Goal: Task Accomplishment & Management: Complete application form

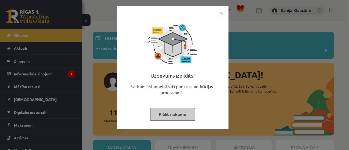
click at [222, 15] on img "Close" at bounding box center [221, 13] width 8 height 8
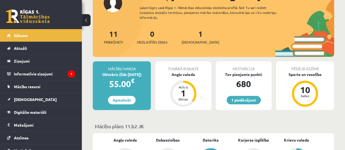
scroll to position [69, 0]
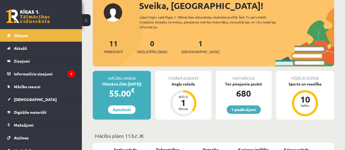
click at [196, 47] on div "1 Ieskaites" at bounding box center [201, 46] width 38 height 17
click at [192, 46] on link "1 Ieskaites" at bounding box center [201, 46] width 38 height 16
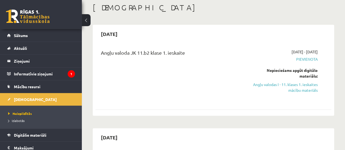
scroll to position [45, 0]
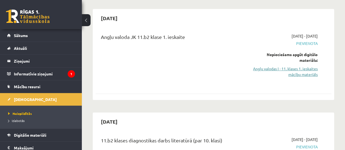
click at [295, 73] on link "Angļu valodas I - 11. klases 1. ieskaites mācību materiāls" at bounding box center [284, 71] width 67 height 11
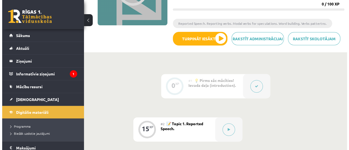
scroll to position [85, 0]
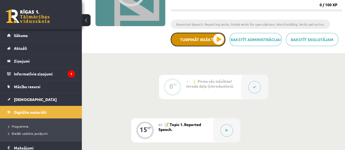
click at [219, 38] on button "Turpināt iesākto" at bounding box center [198, 40] width 55 height 14
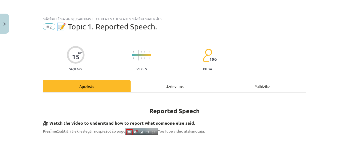
click at [165, 88] on div "Uzdevums" at bounding box center [175, 86] width 88 height 12
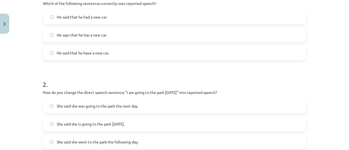
scroll to position [127, 0]
click at [73, 14] on span "He said that he had a new car." at bounding box center [82, 16] width 50 height 6
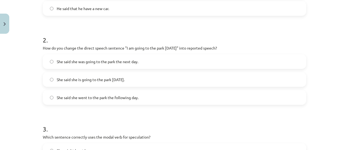
scroll to position [172, 0]
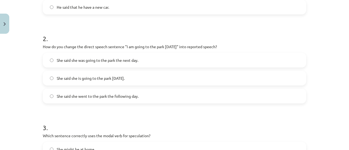
click at [174, 60] on label "She said she was going to the park the next day." at bounding box center [174, 60] width 263 height 14
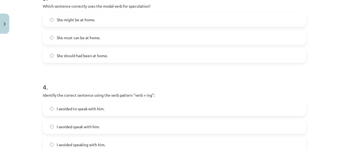
scroll to position [304, 0]
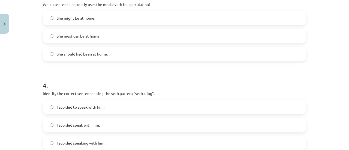
click at [152, 18] on label "She might be at home." at bounding box center [174, 18] width 263 height 14
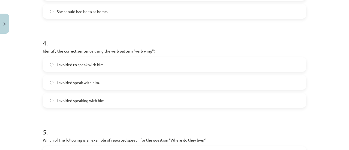
scroll to position [349, 0]
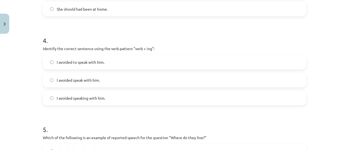
click at [75, 99] on span "I avoided speaking with him." at bounding box center [81, 99] width 49 height 6
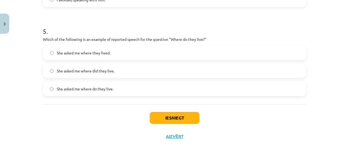
scroll to position [454, 0]
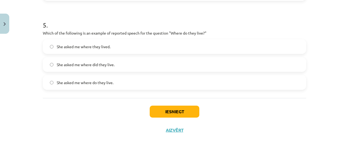
click at [84, 46] on span "She asked me where they lived." at bounding box center [84, 47] width 54 height 6
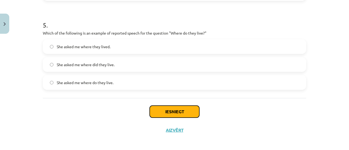
click at [185, 112] on button "Iesniegt" at bounding box center [175, 112] width 50 height 12
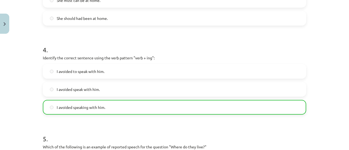
scroll to position [474, 0]
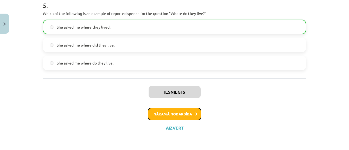
click at [160, 112] on button "Nākamā nodarbība" at bounding box center [174, 114] width 53 height 13
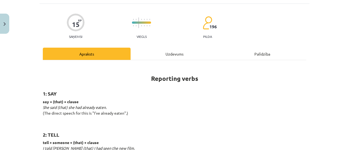
scroll to position [14, 0]
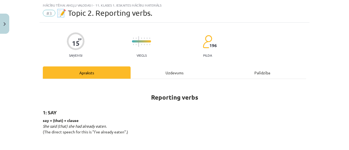
click at [170, 72] on div "Uzdevums" at bounding box center [175, 73] width 88 height 12
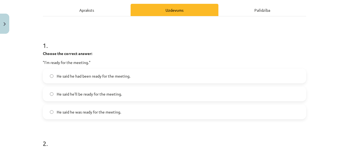
scroll to position [73, 0]
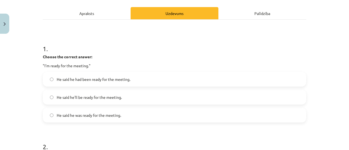
click at [89, 113] on span "He said he was ready for the meeting." at bounding box center [89, 116] width 64 height 6
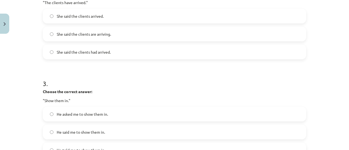
scroll to position [236, 0]
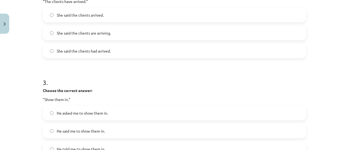
click at [94, 48] on span "She said the clients had arrived." at bounding box center [84, 51] width 54 height 6
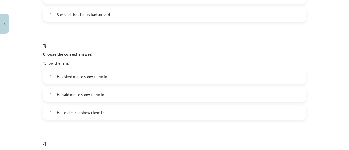
scroll to position [273, 0]
click at [79, 74] on span "He asked me to show them in." at bounding box center [82, 76] width 51 height 6
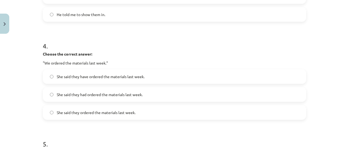
scroll to position [369, 0]
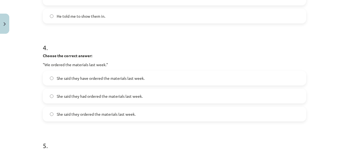
click at [88, 98] on span "She said they had ordered the materials last week." at bounding box center [100, 97] width 86 height 6
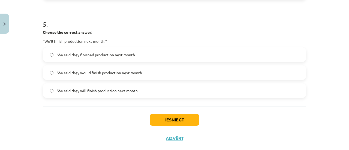
scroll to position [498, 0]
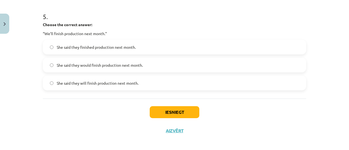
click at [93, 66] on span "She said they would finish production next month." at bounding box center [100, 65] width 86 height 6
click at [159, 111] on button "Iesniegt" at bounding box center [175, 112] width 50 height 12
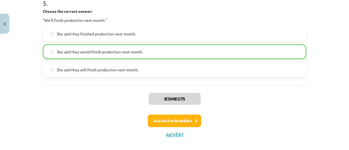
scroll to position [519, 0]
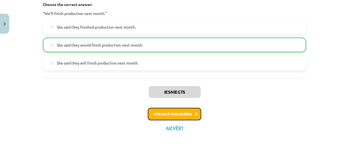
click at [177, 116] on button "Nākamā nodarbība" at bounding box center [174, 114] width 53 height 13
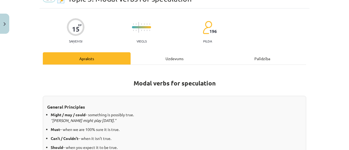
scroll to position [14, 0]
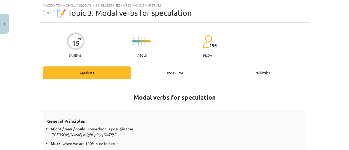
click at [172, 69] on div "Uzdevums" at bounding box center [175, 73] width 88 height 12
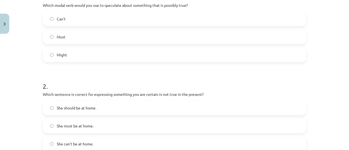
scroll to position [128, 0]
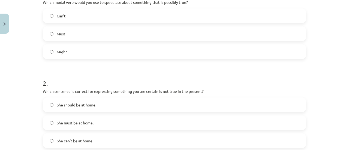
click at [144, 58] on div "Might" at bounding box center [175, 51] width 264 height 15
click at [126, 51] on label "Might" at bounding box center [174, 52] width 263 height 14
click at [80, 144] on label "She can't be at home." at bounding box center [174, 141] width 263 height 14
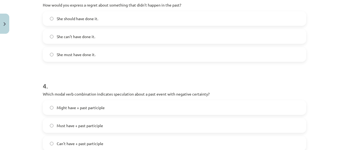
scroll to position [304, 0]
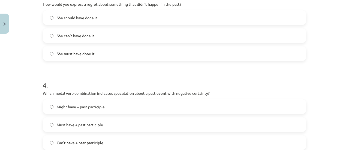
click at [71, 18] on span "She should have done it." at bounding box center [77, 18] width 41 height 6
click at [78, 143] on span "Can't have + past participle" at bounding box center [80, 143] width 47 height 6
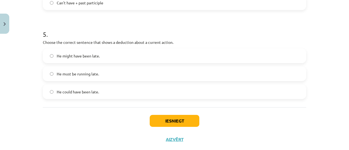
scroll to position [450, 0]
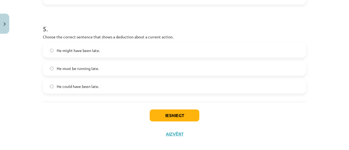
click at [103, 66] on label "He must be running late." at bounding box center [174, 69] width 263 height 14
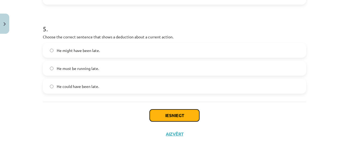
click at [162, 110] on button "Iesniegt" at bounding box center [175, 116] width 50 height 12
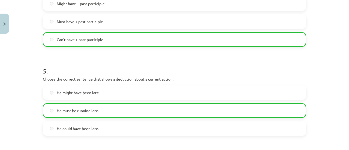
scroll to position [474, 0]
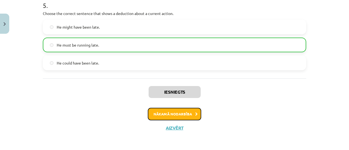
click at [180, 114] on button "Nākamā nodarbība" at bounding box center [174, 114] width 53 height 13
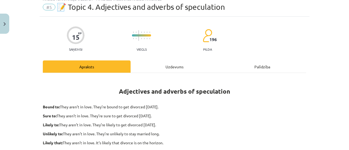
scroll to position [14, 0]
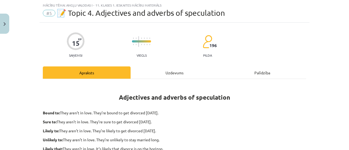
click at [173, 70] on div "Uzdevums" at bounding box center [175, 73] width 88 height 12
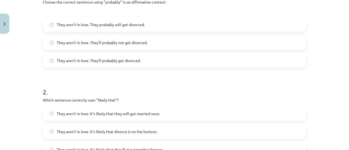
scroll to position [114, 0]
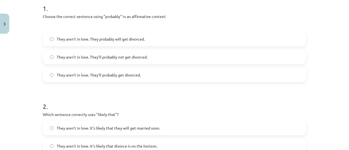
click at [316, 53] on div "Mācību tēma: Angļu valodas i - 11. klases 1. ieskaites mācību materiāls #5 📝 To…" at bounding box center [174, 75] width 349 height 150
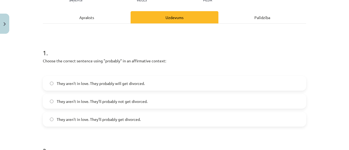
scroll to position [73, 0]
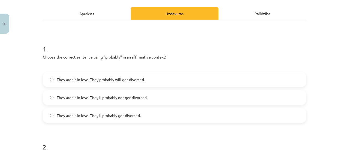
click at [104, 116] on span "They aren’t in love. They’ll probably get divorced." at bounding box center [99, 116] width 84 height 6
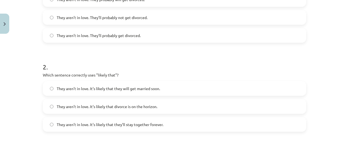
scroll to position [162, 0]
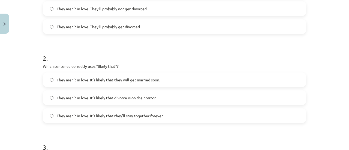
click at [153, 99] on span "They aren’t in love. It’s likely that divorce is on the horizon." at bounding box center [107, 98] width 101 height 6
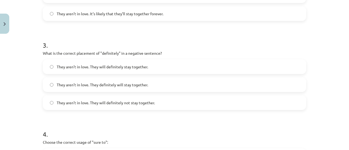
scroll to position [265, 0]
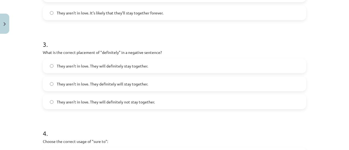
click at [94, 62] on label "They aren’t in love. They will definitely stay together." at bounding box center [174, 66] width 263 height 14
click at [106, 100] on span "They aren’t in love. They will definitely not stay together." at bounding box center [106, 102] width 98 height 6
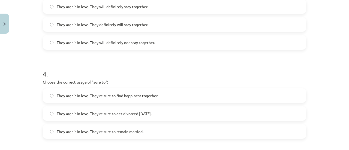
scroll to position [366, 0]
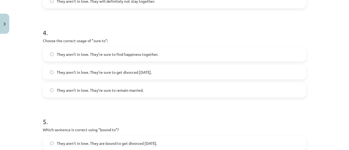
click at [130, 70] on span "They aren’t in love. They’re sure to get divorced within six months." at bounding box center [104, 73] width 95 height 6
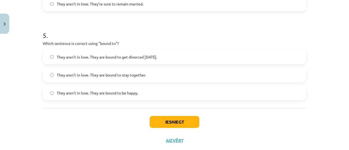
scroll to position [460, 0]
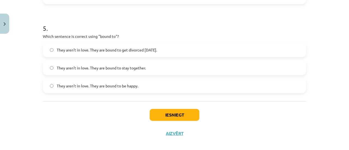
click at [151, 47] on span "They aren’t in love. They are bound to get divorced within six months." at bounding box center [107, 50] width 100 height 6
click at [172, 111] on button "Iesniegt" at bounding box center [175, 115] width 50 height 12
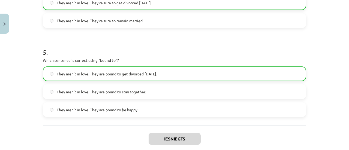
scroll to position [483, 0]
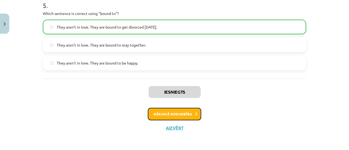
click at [184, 111] on button "Nākamā nodarbība" at bounding box center [174, 114] width 53 height 13
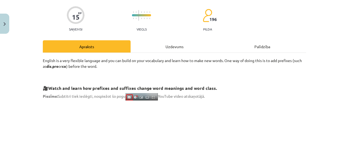
scroll to position [14, 0]
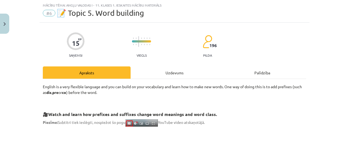
click at [170, 70] on div "Uzdevums" at bounding box center [175, 73] width 88 height 12
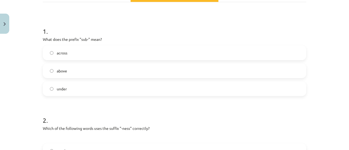
scroll to position [100, 0]
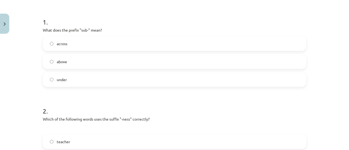
click at [127, 76] on label "under" at bounding box center [174, 80] width 263 height 14
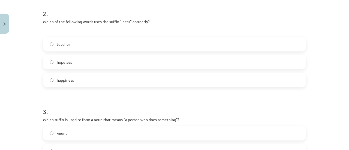
scroll to position [218, 0]
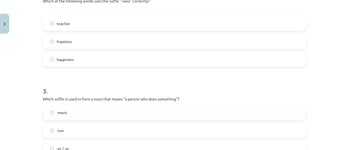
click at [179, 62] on label "happiness" at bounding box center [174, 60] width 263 height 14
click at [152, 145] on label "-er / -or" at bounding box center [174, 149] width 263 height 14
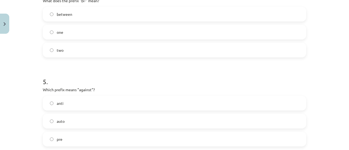
scroll to position [400, 0]
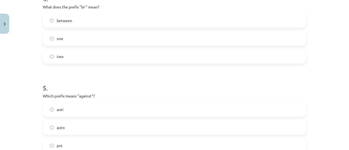
click at [226, 109] on label "anti" at bounding box center [174, 110] width 263 height 14
click at [177, 55] on label "two" at bounding box center [174, 57] width 263 height 14
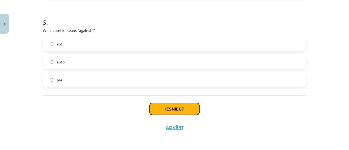
click at [192, 109] on button "Iesniegt" at bounding box center [175, 109] width 50 height 12
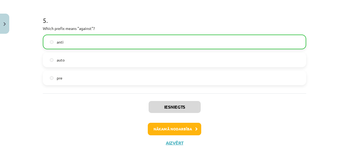
scroll to position [482, 0]
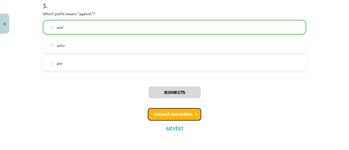
click at [186, 117] on button "Nākamā nodarbība" at bounding box center [174, 114] width 53 height 13
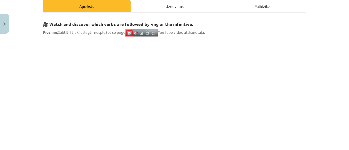
scroll to position [14, 0]
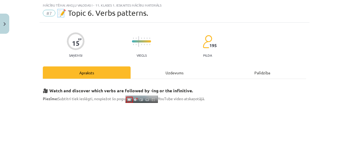
click at [163, 71] on div "Uzdevums" at bounding box center [175, 73] width 88 height 12
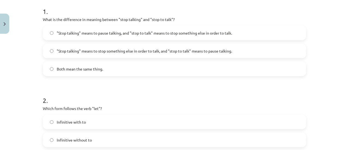
scroll to position [109, 0]
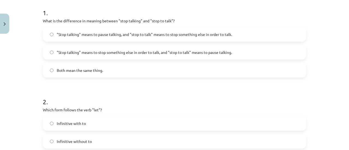
click at [233, 50] on label ""Stop talking" means to stop something else in order to talk, and "stop to talk…" at bounding box center [174, 53] width 263 height 14
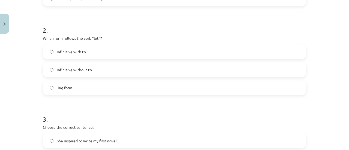
scroll to position [182, 0]
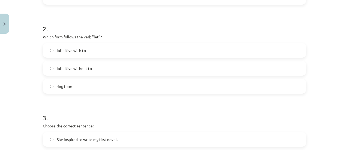
click at [73, 67] on span "Infinitive without to" at bounding box center [74, 69] width 35 height 6
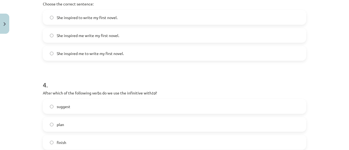
scroll to position [305, 0]
click at [62, 119] on label "plan" at bounding box center [174, 124] width 263 height 14
click at [81, 52] on span "She inspired me to write my first novel." at bounding box center [90, 53] width 67 height 6
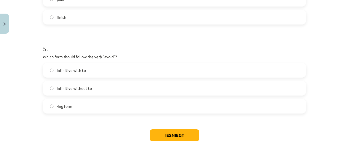
scroll to position [431, 0]
click at [87, 113] on div "-ing form" at bounding box center [175, 106] width 264 height 15
click at [88, 108] on label "-ing form" at bounding box center [174, 106] width 263 height 14
click at [181, 136] on button "Iesniegt" at bounding box center [175, 135] width 50 height 12
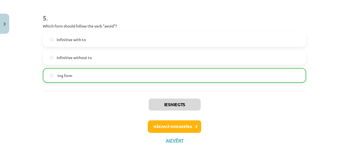
scroll to position [474, 0]
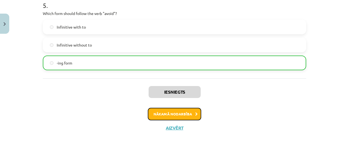
click at [180, 114] on button "Nākamā nodarbība" at bounding box center [174, 114] width 53 height 13
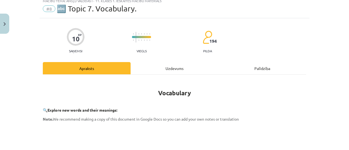
scroll to position [14, 0]
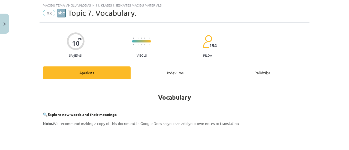
click at [169, 70] on div "Uzdevums" at bounding box center [175, 73] width 88 height 12
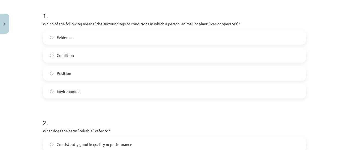
scroll to position [100, 0]
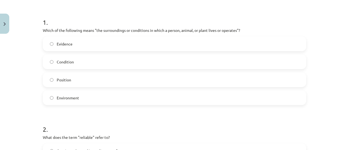
click at [86, 101] on label "Environment" at bounding box center [174, 98] width 263 height 14
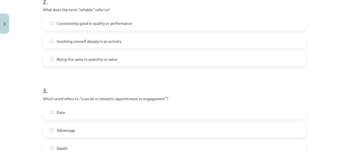
scroll to position [229, 0]
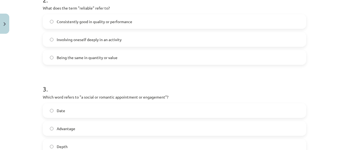
click at [100, 20] on span "Consistently good in quality or performance" at bounding box center [95, 22] width 76 height 6
click at [69, 109] on label "Date" at bounding box center [174, 111] width 263 height 14
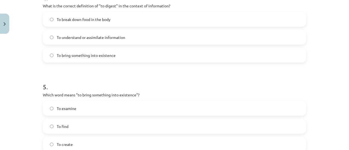
scroll to position [411, 0]
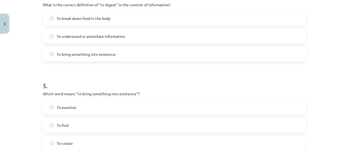
click at [75, 37] on span "To understand or assimilate information" at bounding box center [91, 37] width 69 height 6
click at [75, 138] on label "To create" at bounding box center [174, 144] width 263 height 14
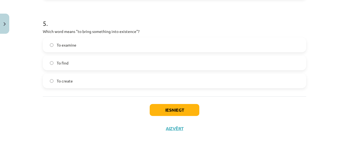
scroll to position [474, 0]
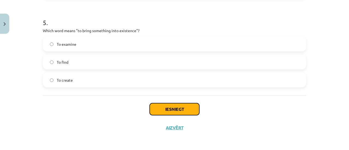
click at [172, 113] on button "Iesniegt" at bounding box center [175, 109] width 50 height 12
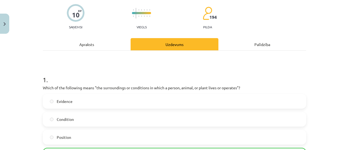
scroll to position [492, 0]
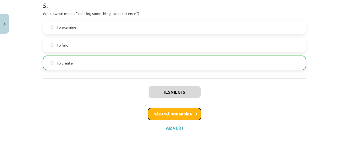
click at [188, 114] on button "Nākamā nodarbība" at bounding box center [174, 114] width 53 height 13
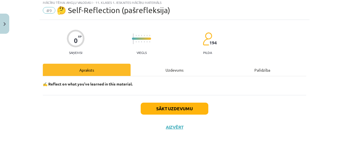
scroll to position [14, 0]
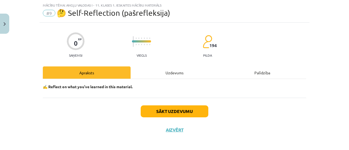
click at [168, 68] on div "Uzdevums" at bounding box center [175, 73] width 88 height 12
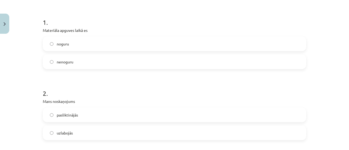
scroll to position [101, 0]
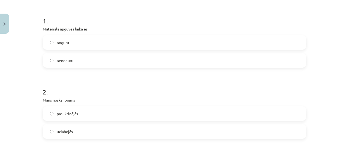
click at [128, 58] on label "nenoguru" at bounding box center [174, 61] width 263 height 14
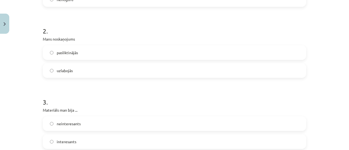
scroll to position [164, 0]
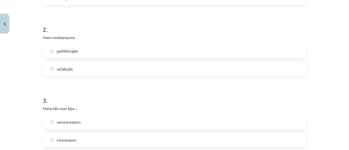
click at [135, 73] on label "uzlabojās" at bounding box center [174, 69] width 263 height 14
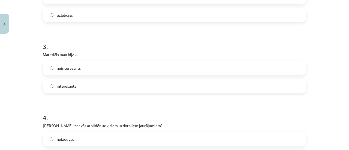
scroll to position [249, 0]
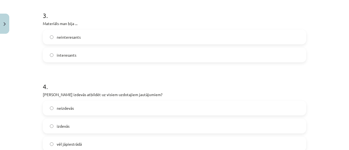
click at [187, 56] on label "interesants" at bounding box center [174, 55] width 263 height 14
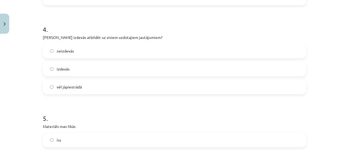
scroll to position [308, 0]
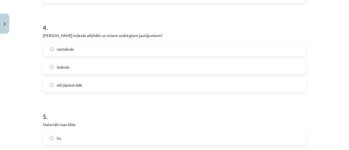
click at [95, 65] on label "izdevās" at bounding box center [174, 67] width 263 height 14
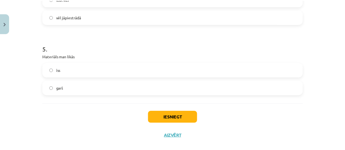
scroll to position [384, 0]
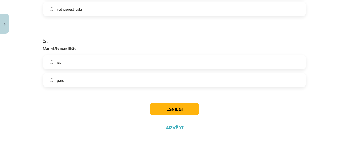
click at [94, 64] on label "īss" at bounding box center [174, 62] width 263 height 14
click at [92, 82] on label "garš" at bounding box center [174, 80] width 263 height 14
click at [164, 105] on button "Iesniegt" at bounding box center [175, 109] width 50 height 12
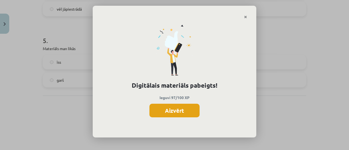
click at [175, 112] on button "Aizvērt" at bounding box center [175, 111] width 50 height 14
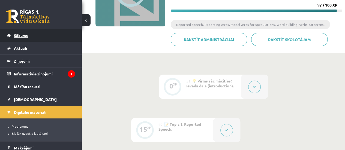
scroll to position [85, 0]
click at [22, 34] on span "Sākums" at bounding box center [21, 35] width 14 height 5
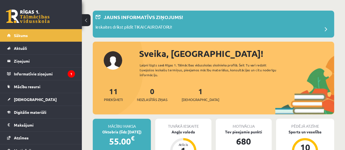
scroll to position [93, 0]
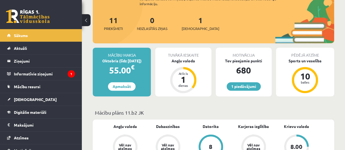
click at [190, 25] on div "1 Ieskaites" at bounding box center [201, 22] width 38 height 17
click at [191, 22] on link "1 Ieskaites" at bounding box center [201, 23] width 38 height 16
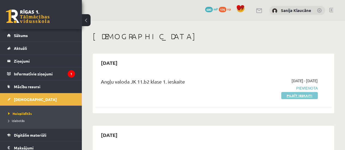
click at [288, 94] on link "Pildīt ieskaiti" at bounding box center [299, 95] width 37 height 7
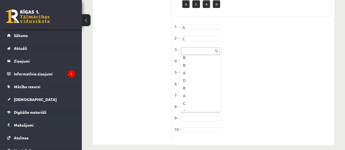
scroll to position [82, 0]
click at [181, 94] on ul "... B D D D C B D C B B D B A C A A" at bounding box center [200, 106] width 40 height 55
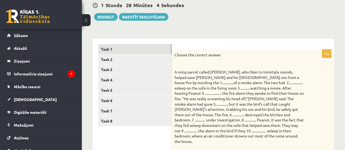
scroll to position [52, 0]
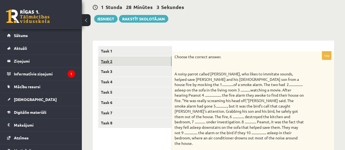
click at [154, 59] on link "Task 2" at bounding box center [134, 61] width 73 height 10
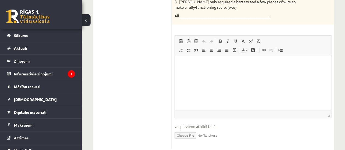
scroll to position [292, 0]
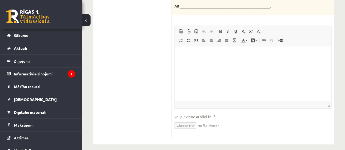
click at [190, 63] on html at bounding box center [253, 54] width 156 height 17
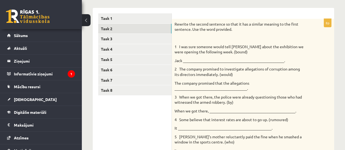
scroll to position [61, 0]
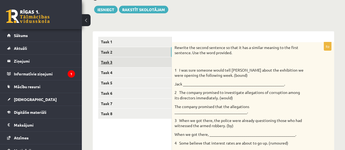
click at [158, 61] on link "Task 3" at bounding box center [134, 62] width 73 height 10
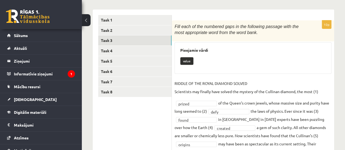
scroll to position [77, 0]
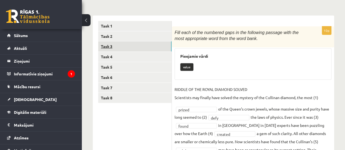
click at [143, 51] on link "Task 3" at bounding box center [134, 46] width 73 height 10
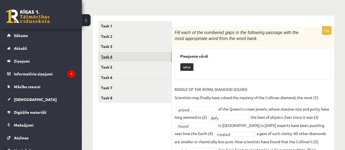
click at [143, 53] on link "Task 4" at bounding box center [134, 57] width 73 height 10
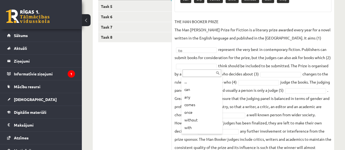
scroll to position [7, 0]
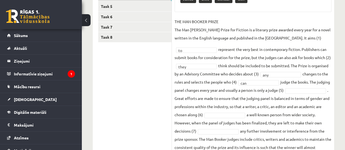
click at [187, 102] on fieldset "THE MAN BOOKER PRIZE The Man Booker Prize for Fiction is a literary prize award…" at bounding box center [253, 92] width 157 height 151
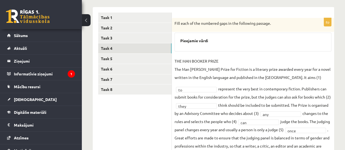
scroll to position [78, 0]
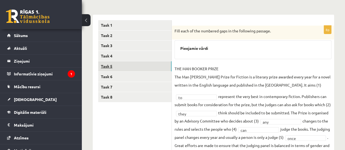
click at [159, 64] on link "Task 5" at bounding box center [134, 66] width 73 height 10
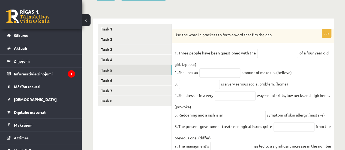
scroll to position [70, 0]
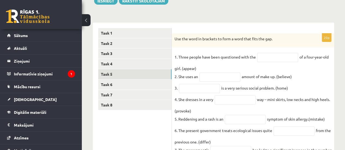
click at [287, 53] on input "text" at bounding box center [277, 57] width 41 height 9
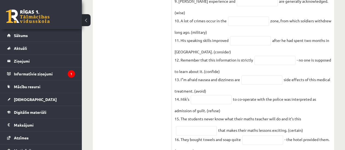
scroll to position [259, 0]
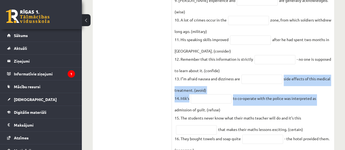
drag, startPoint x: 344, startPoint y: 107, endPoint x: 344, endPoint y: 100, distance: 7.1
click at [344, 100] on div "Angļu valoda JK 11.b2 klase 1. ieskaite , Sanija Klaucāne (11.b2 JK) Parādīt pu…" at bounding box center [213, 7] width 263 height 490
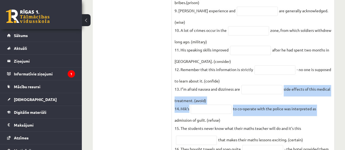
scroll to position [249, 0]
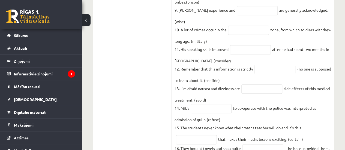
click at [151, 111] on ul "Task 1 Task 2 Task 3 Task 4 Task 5 Task 6 Task 7 Task 8" at bounding box center [135, 47] width 74 height 397
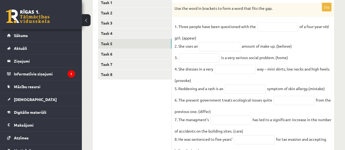
scroll to position [78, 0]
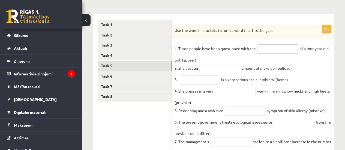
click at [265, 48] on input "text" at bounding box center [277, 48] width 41 height 9
type input "**********"
click at [218, 70] on input "text" at bounding box center [219, 68] width 41 height 9
type input "***"
click at [203, 80] on input "text" at bounding box center [199, 80] width 41 height 9
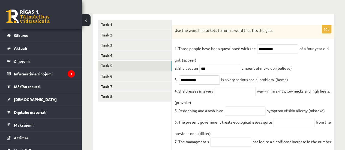
type input "**********"
click at [232, 93] on input "text" at bounding box center [235, 91] width 41 height 9
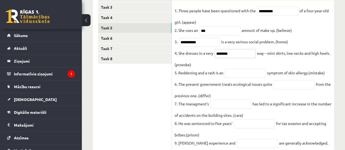
scroll to position [124, 0]
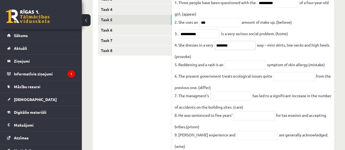
type input "********"
click at [239, 69] on input "text" at bounding box center [245, 65] width 41 height 9
type input "*********"
click at [290, 79] on input "text" at bounding box center [294, 76] width 41 height 9
type input "**********"
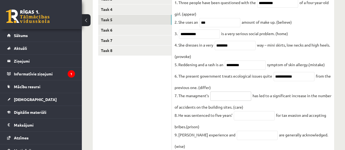
click at [232, 98] on input "text" at bounding box center [230, 96] width 41 height 9
type input "******"
click at [245, 121] on input "text" at bounding box center [254, 115] width 41 height 9
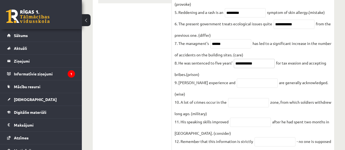
scroll to position [179, 0]
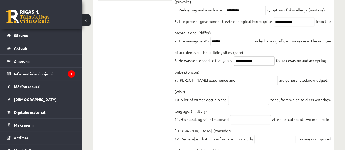
type input "**********"
click at [266, 84] on input "text" at bounding box center [257, 80] width 41 height 9
type input "******"
click at [243, 105] on input "text" at bounding box center [248, 100] width 41 height 9
type input "********"
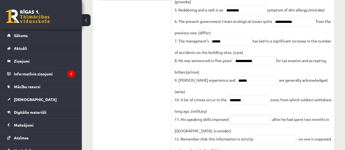
click at [239, 125] on input "text" at bounding box center [250, 119] width 41 height 9
click at [308, 114] on fieldset "**********" at bounding box center [253, 129] width 157 height 370
click at [251, 125] on input "text" at bounding box center [250, 119] width 41 height 9
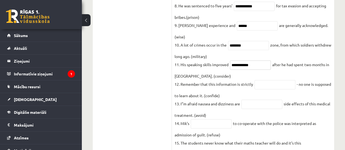
scroll to position [235, 0]
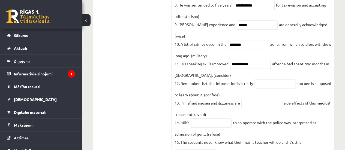
type input "**********"
click at [279, 89] on input "text" at bounding box center [275, 83] width 41 height 9
type input "**********"
click at [258, 108] on input "text" at bounding box center [262, 103] width 41 height 9
type input "**********"
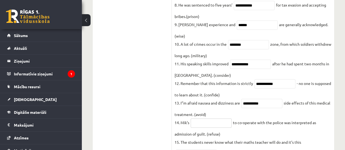
click at [217, 128] on input "text" at bounding box center [211, 123] width 41 height 9
type input "*******"
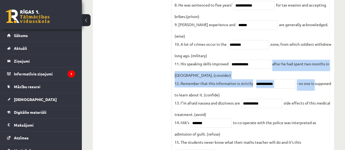
drag, startPoint x: 344, startPoint y: 78, endPoint x: 344, endPoint y: 95, distance: 17.2
click at [344, 95] on div "Angļu valoda JK 11.b2 klase 1. ieskaite , Sanija Klaucāne (11.b2 JK) Parādīt pu…" at bounding box center [213, 31] width 263 height 490
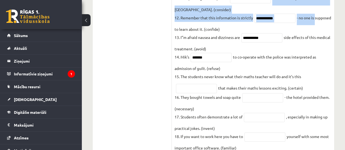
scroll to position [306, 0]
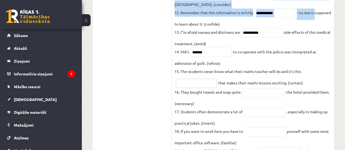
click at [191, 88] on input "text" at bounding box center [196, 83] width 41 height 9
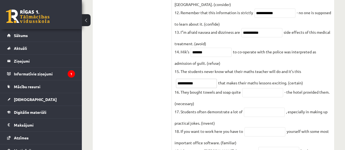
type input "**********"
click at [256, 97] on input "text" at bounding box center [262, 92] width 41 height 9
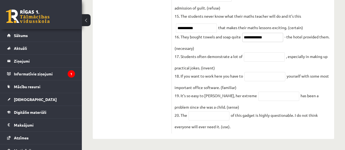
scroll to position [365, 0]
type input "**********"
click at [267, 59] on input "text" at bounding box center [264, 56] width 41 height 9
type input "**********"
click at [261, 80] on input "text" at bounding box center [265, 76] width 41 height 9
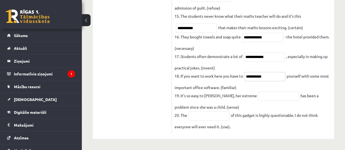
type input "**********"
click at [259, 99] on input "text" at bounding box center [278, 96] width 41 height 9
type input "**********"
click at [207, 121] on input "text" at bounding box center [209, 115] width 41 height 9
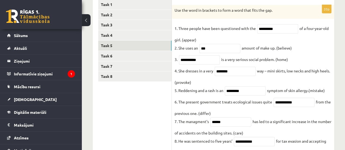
scroll to position [80, 0]
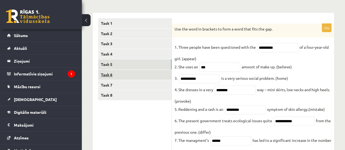
type input "**********"
click at [153, 72] on link "Task 6" at bounding box center [134, 75] width 73 height 10
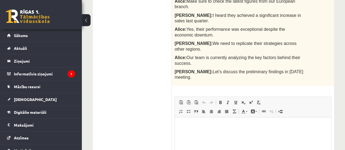
scroll to position [200, 0]
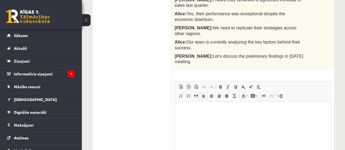
click at [261, 118] on html at bounding box center [253, 110] width 156 height 17
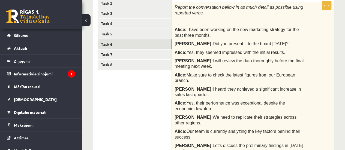
scroll to position [109, 0]
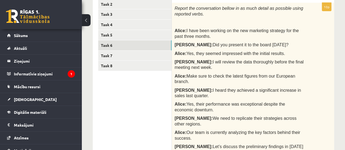
click at [344, 77] on div "Angļu valoda JK 11.b2 klase 1. ieskaite , Sanija Klaucāne (11.b2 JK) Parādīt pu…" at bounding box center [213, 107] width 263 height 390
click at [138, 55] on link "Task 7" at bounding box center [134, 56] width 73 height 10
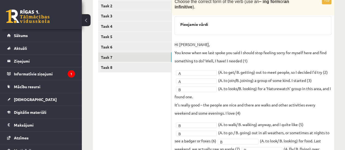
scroll to position [100, 0]
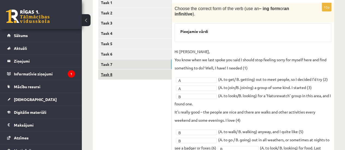
click at [139, 79] on link "Task 8" at bounding box center [134, 75] width 73 height 10
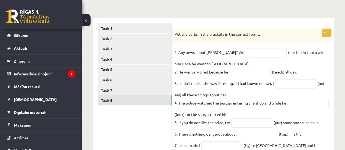
scroll to position [70, 0]
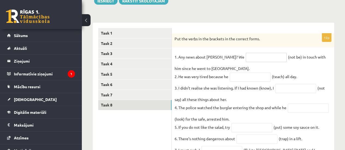
click at [254, 55] on input "text" at bounding box center [266, 57] width 41 height 9
type input "**********"
click at [250, 75] on input "text" at bounding box center [250, 77] width 41 height 9
type input "**********"
click at [288, 90] on input "text" at bounding box center [295, 88] width 41 height 9
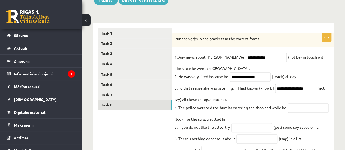
type input "**********"
click at [297, 109] on input "text" at bounding box center [308, 108] width 41 height 9
type input "**********"
click at [247, 127] on input "text" at bounding box center [251, 127] width 41 height 9
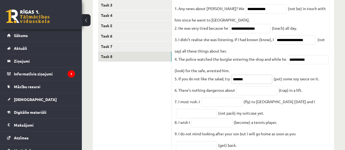
scroll to position [119, 0]
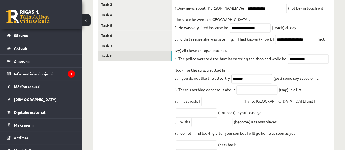
type input "*******"
click at [251, 92] on input "text" at bounding box center [257, 90] width 41 height 9
type input "**********"
click at [211, 104] on input "text" at bounding box center [221, 101] width 41 height 9
type input "*********"
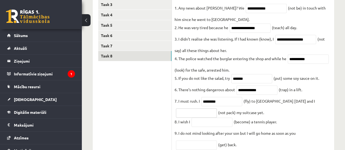
click at [197, 117] on input "text" at bounding box center [196, 113] width 41 height 9
click at [151, 120] on ul "Task 1 Task 2 Task 3 Task 4 Task 5 Task 6 Task 7 Task 8" at bounding box center [135, 66] width 74 height 174
click at [205, 113] on input "text" at bounding box center [196, 113] width 41 height 9
type input "**********"
click at [213, 124] on input "text" at bounding box center [212, 122] width 41 height 9
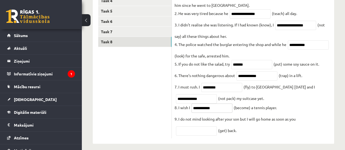
scroll to position [141, 0]
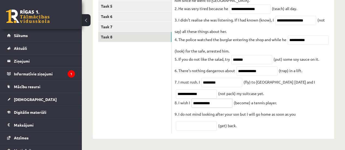
type input "**********"
click at [199, 125] on input "text" at bounding box center [196, 126] width 41 height 9
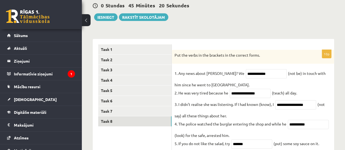
scroll to position [35, 0]
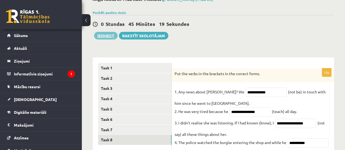
type input "***"
click at [106, 35] on button "Iesniegt" at bounding box center [105, 36] width 23 height 8
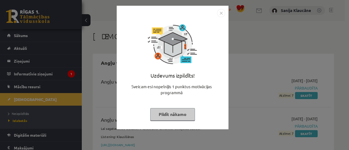
click at [222, 14] on img "Close" at bounding box center [221, 13] width 8 height 8
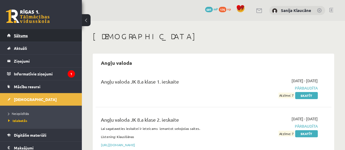
click at [29, 35] on link "Sākums" at bounding box center [41, 35] width 68 height 13
